Goal: Task Accomplishment & Management: Complete application form

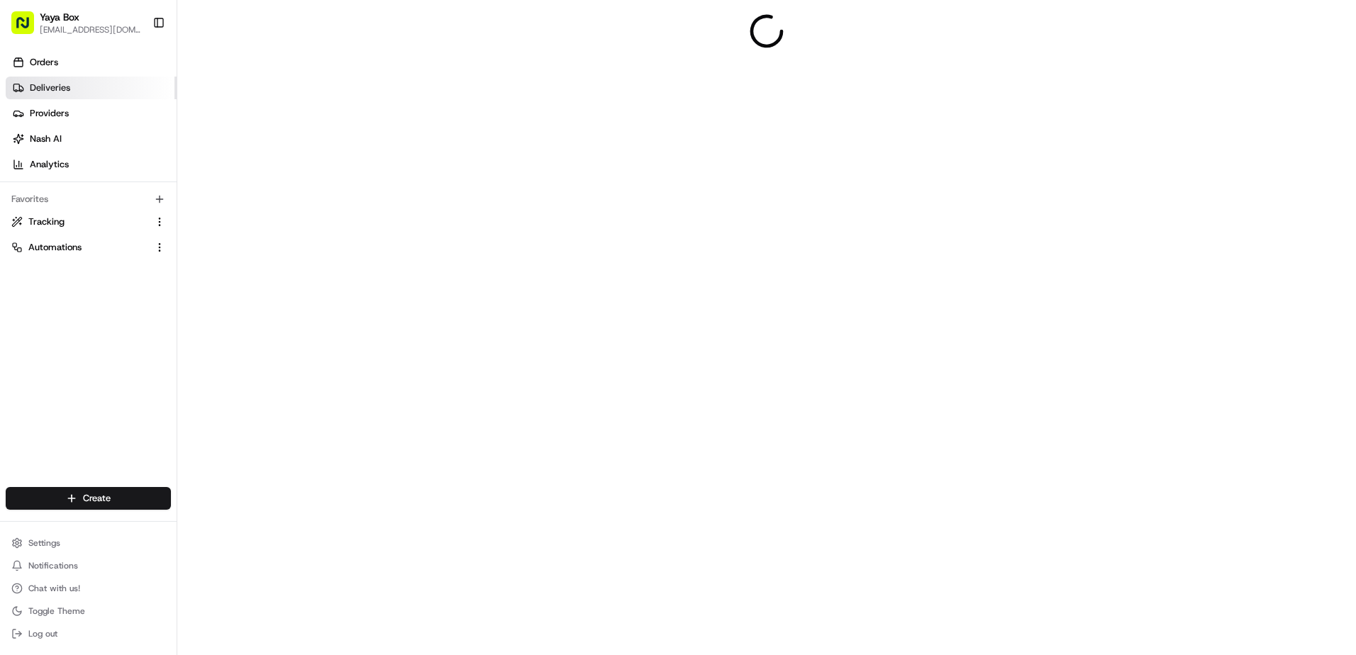
click at [99, 91] on link "Deliveries" at bounding box center [91, 88] width 171 height 23
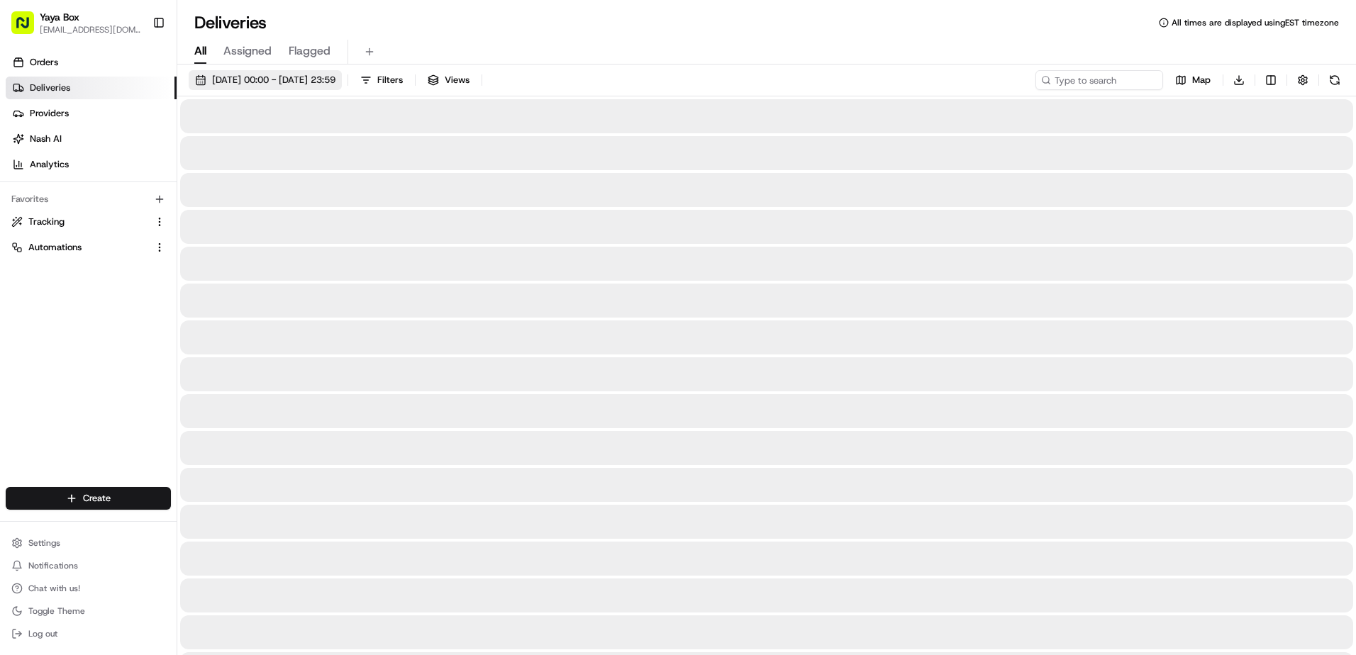
click at [328, 79] on span "[DATE] 00:00 - [DATE] 23:59" at bounding box center [273, 80] width 123 height 13
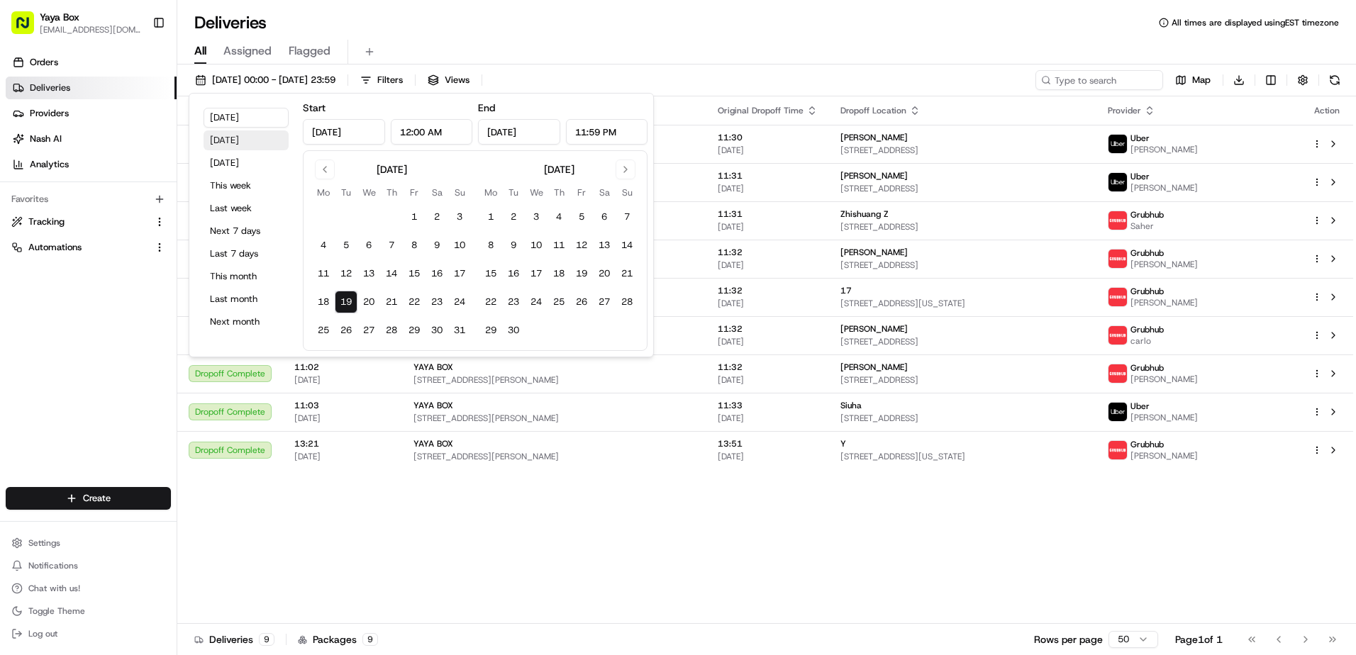
click at [242, 143] on button "Yesterday" at bounding box center [245, 140] width 85 height 20
type input "Aug 18, 2025"
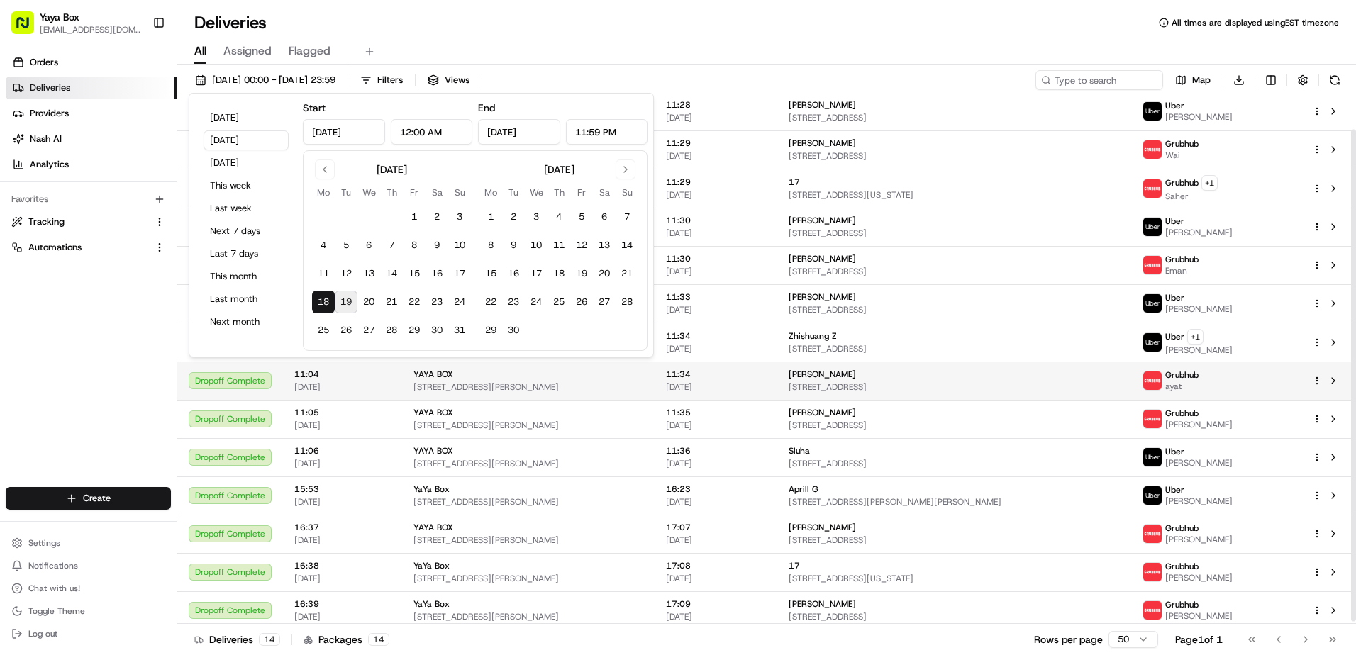
scroll to position [38, 0]
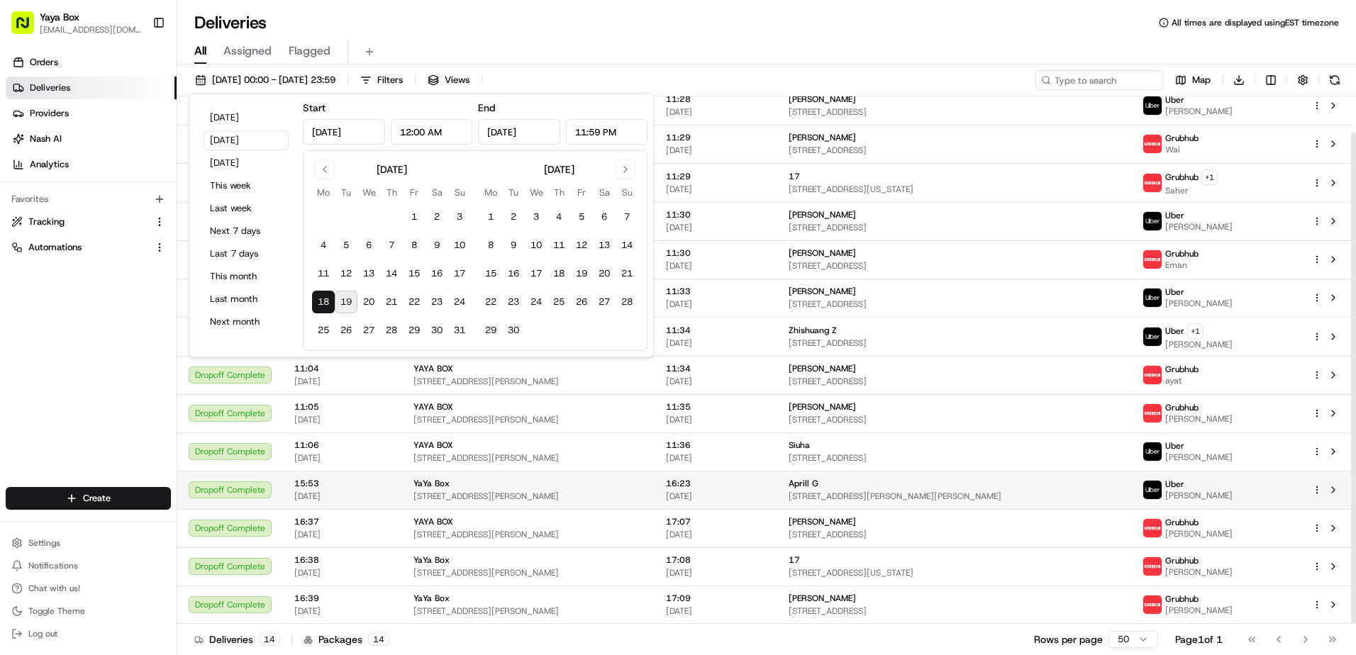
click at [818, 483] on span "Aprill G" at bounding box center [803, 483] width 30 height 11
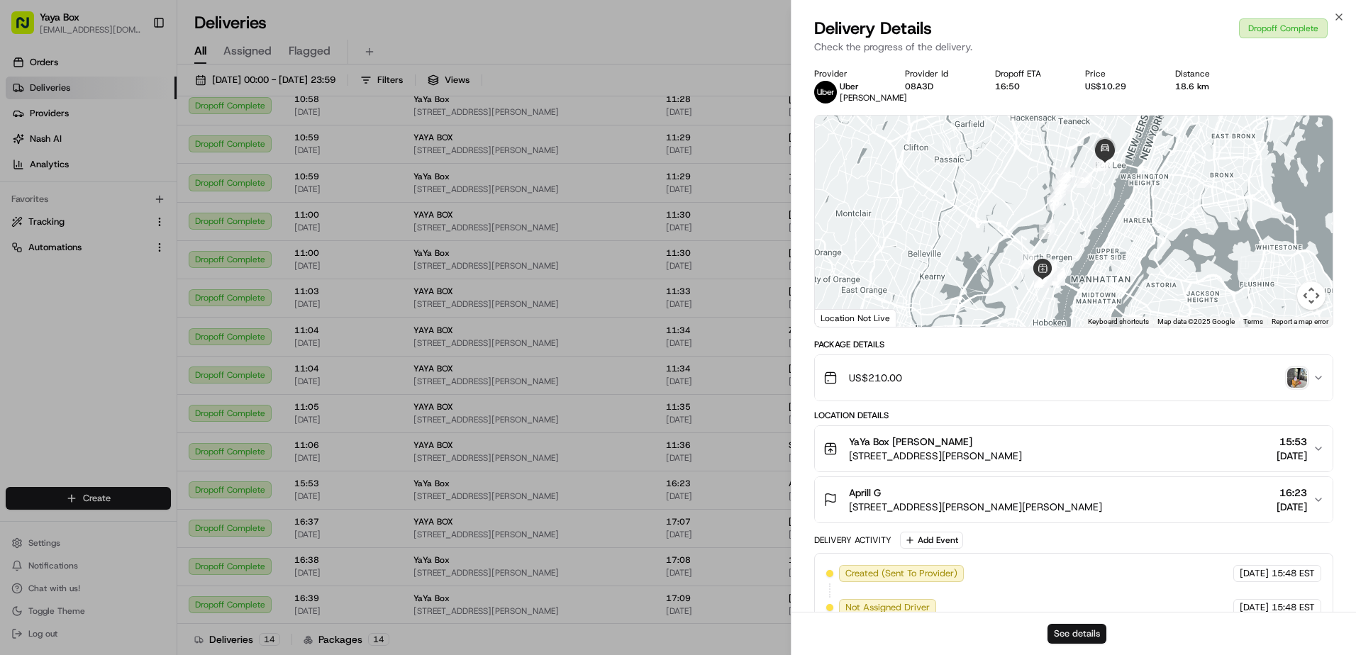
click at [1063, 631] on button "See details" at bounding box center [1076, 634] width 59 height 20
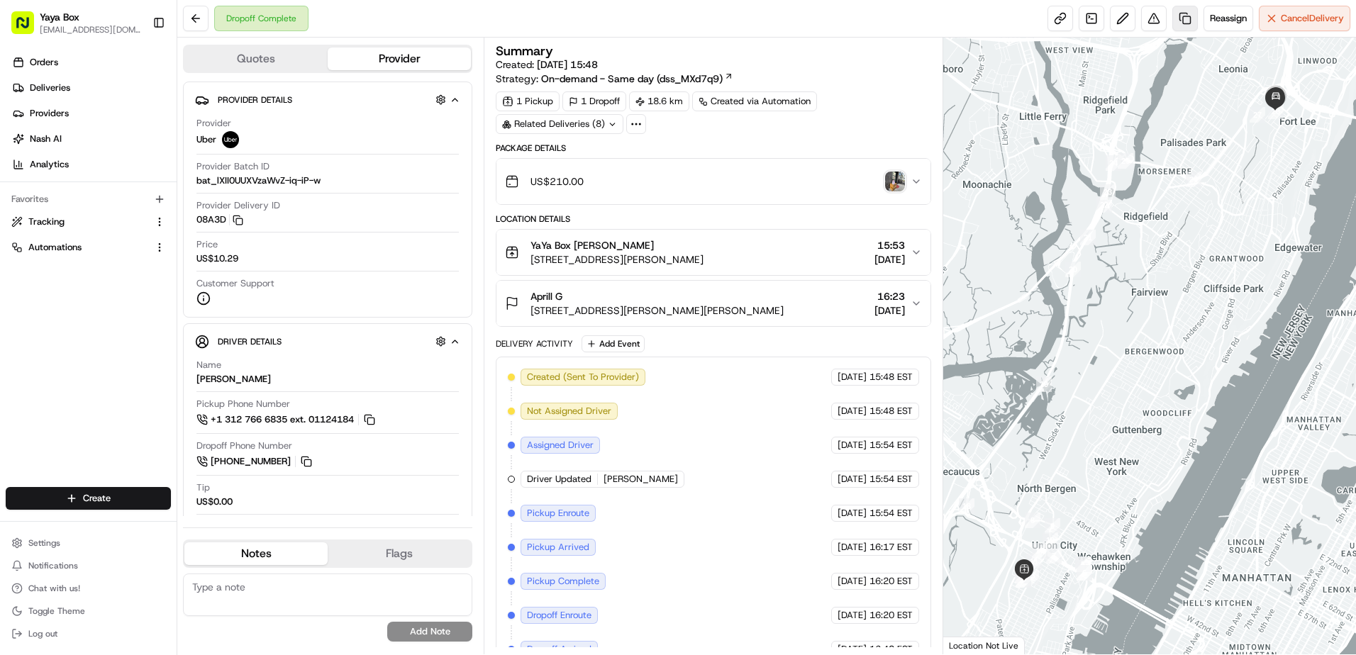
click at [1185, 28] on link at bounding box center [1185, 19] width 26 height 26
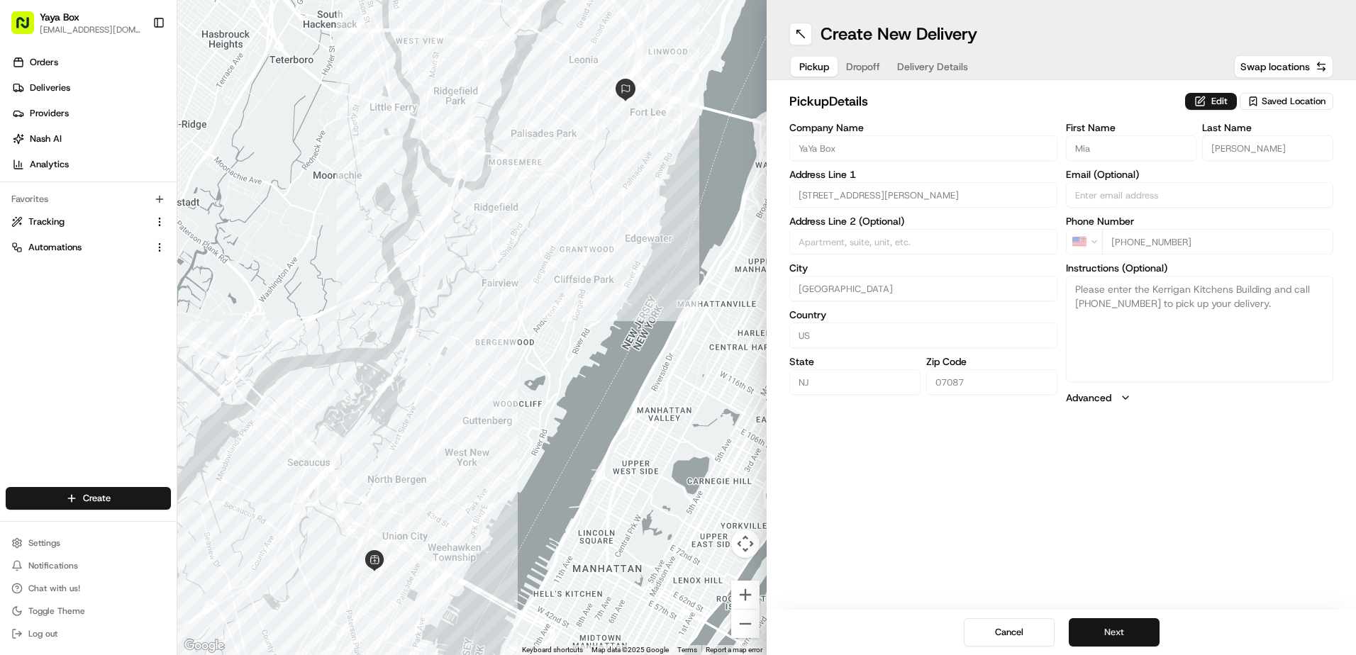
click at [1124, 628] on button "Next" at bounding box center [1113, 632] width 91 height 28
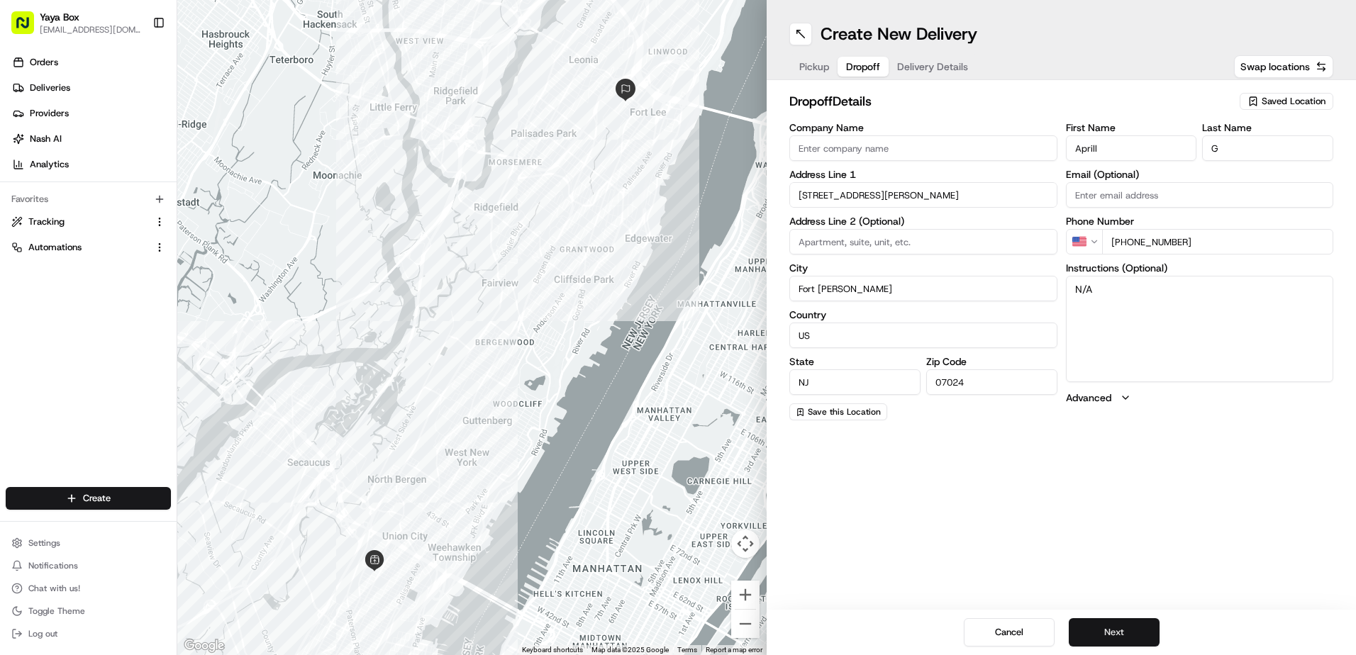
click at [1126, 628] on button "Next" at bounding box center [1113, 632] width 91 height 28
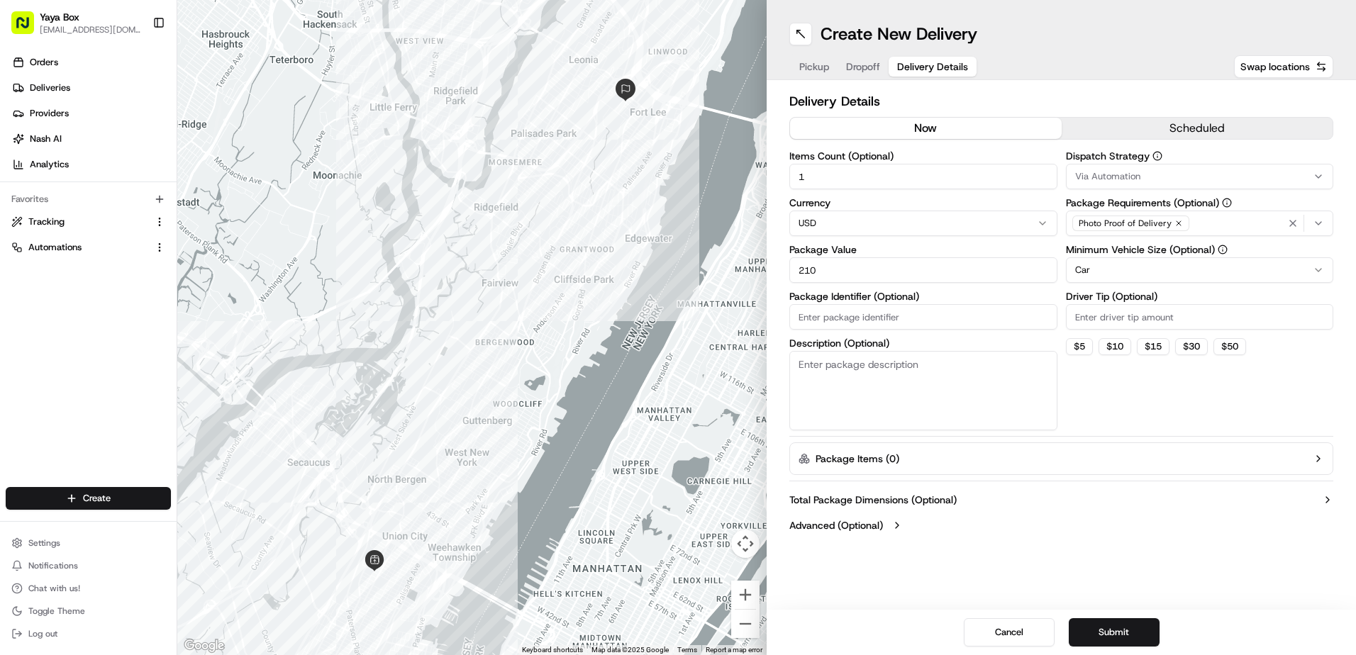
click at [1122, 264] on html "Yaya Box [EMAIL_ADDRESS][DOMAIN_NAME] Toggle Sidebar Orders Deliveries Provider…" at bounding box center [678, 327] width 1356 height 655
click at [1105, 633] on button "Submit" at bounding box center [1113, 632] width 91 height 28
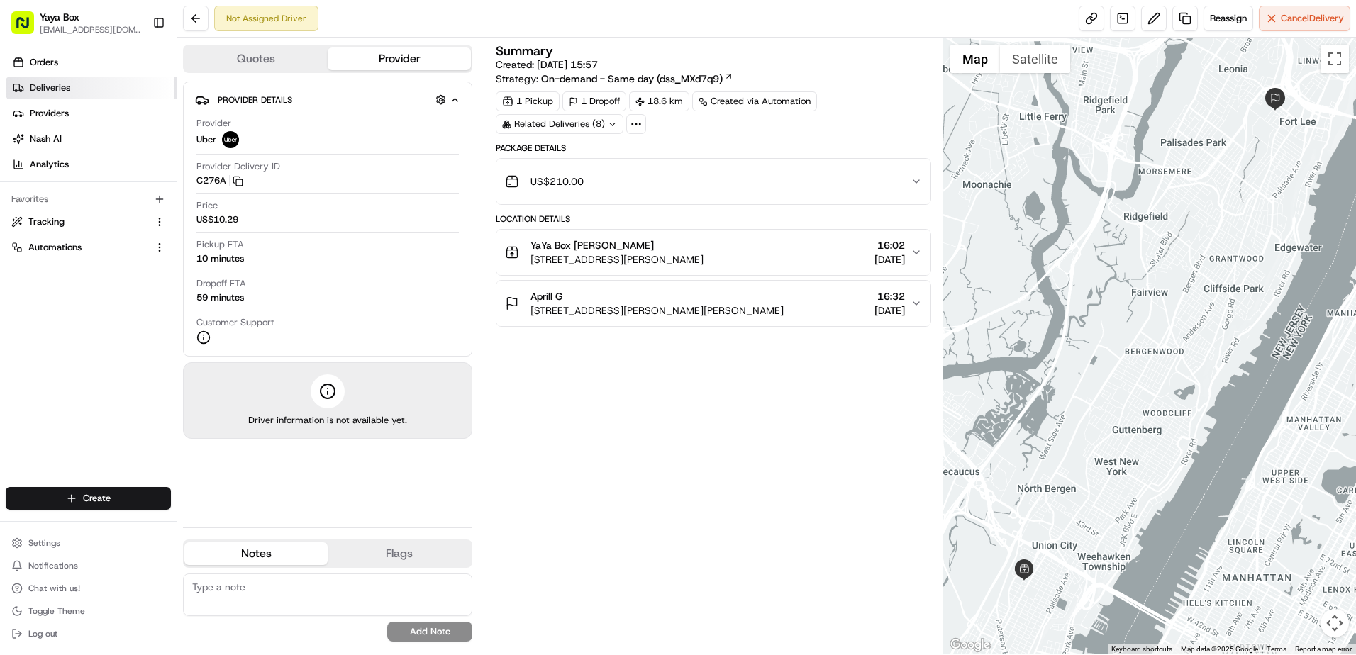
click at [99, 84] on link "Deliveries" at bounding box center [91, 88] width 171 height 23
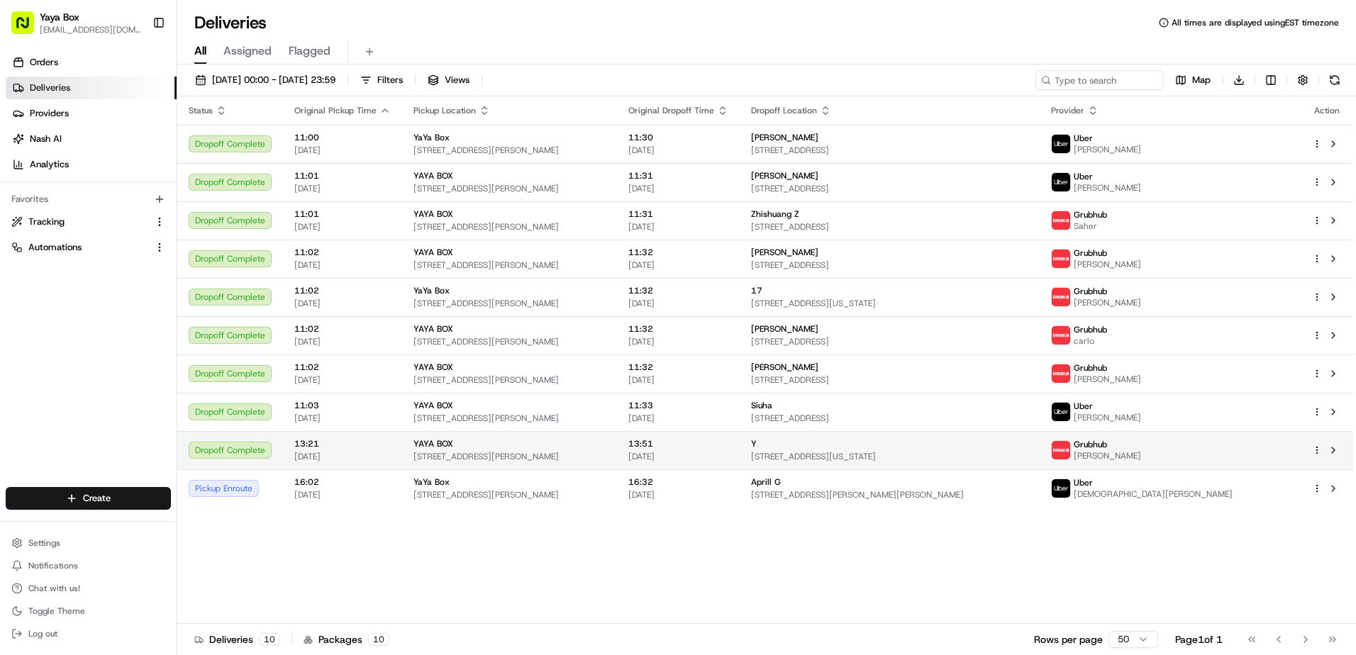
click at [1012, 447] on div "Y" at bounding box center [890, 443] width 278 height 11
